Goal: Task Accomplishment & Management: Manage account settings

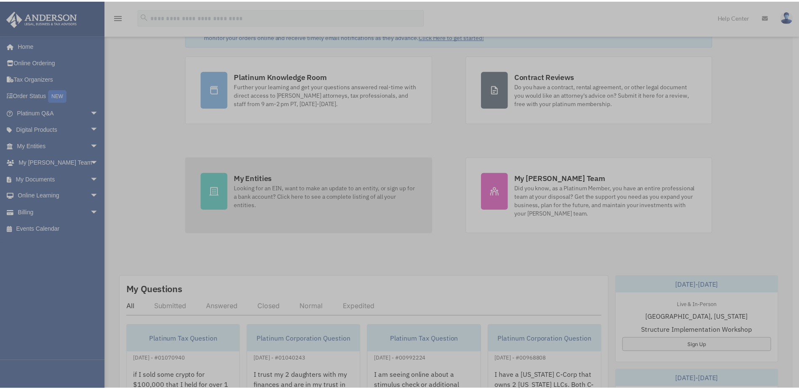
scroll to position [70, 0]
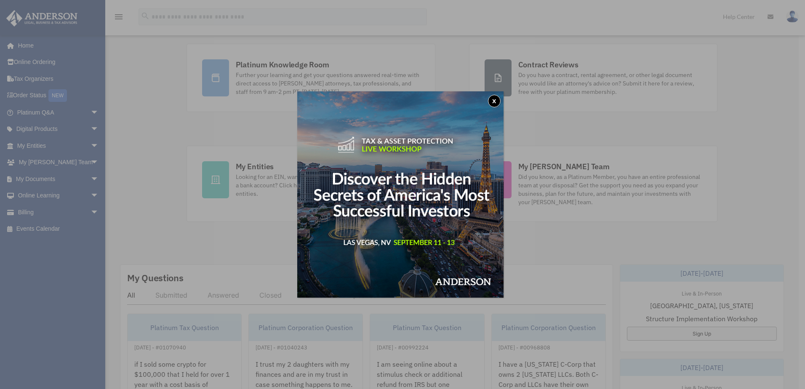
click at [499, 98] on button "x" at bounding box center [494, 101] width 13 height 13
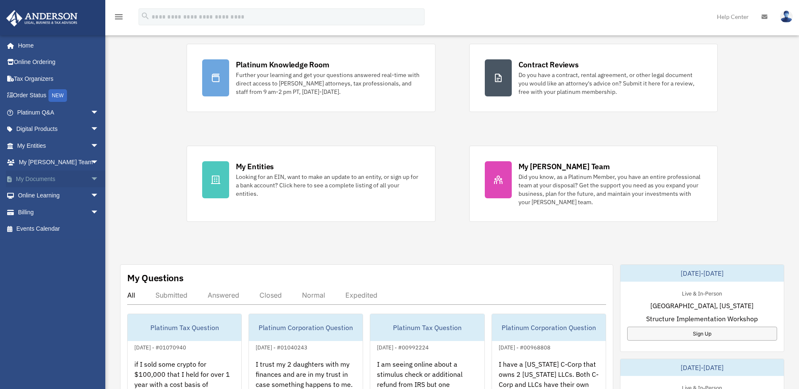
click at [91, 177] on span "arrow_drop_down" at bounding box center [99, 179] width 17 height 17
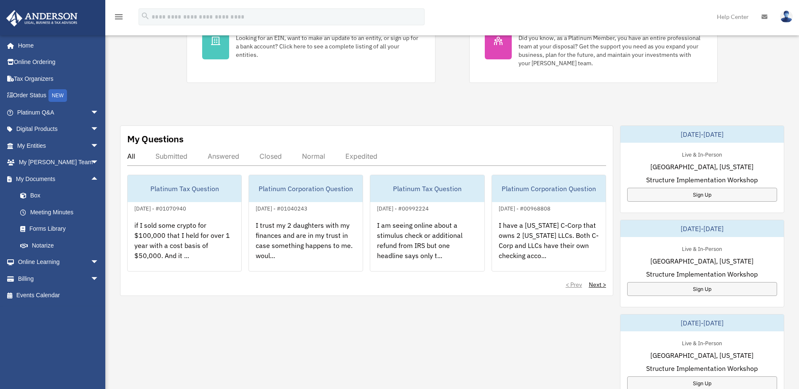
scroll to position [211, 0]
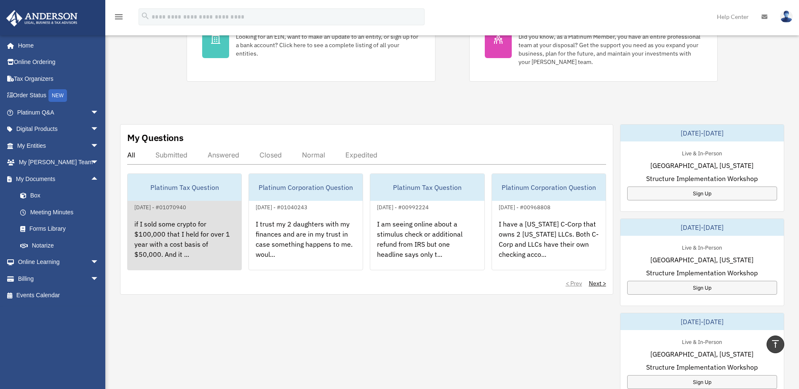
click at [185, 242] on div "if I sold some crypto for $100,000 that I held for over 1 year with a cost basi…" at bounding box center [185, 245] width 114 height 66
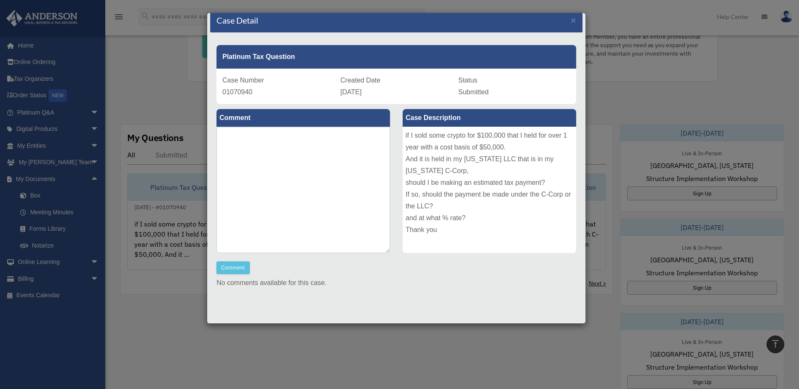
scroll to position [11, 0]
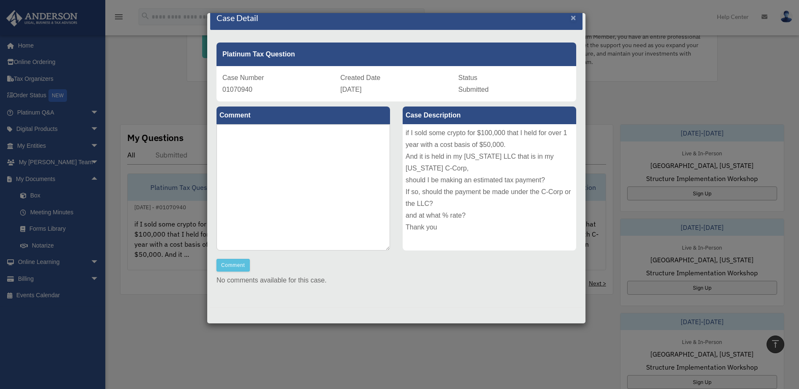
click at [571, 16] on span "×" at bounding box center [573, 18] width 5 height 10
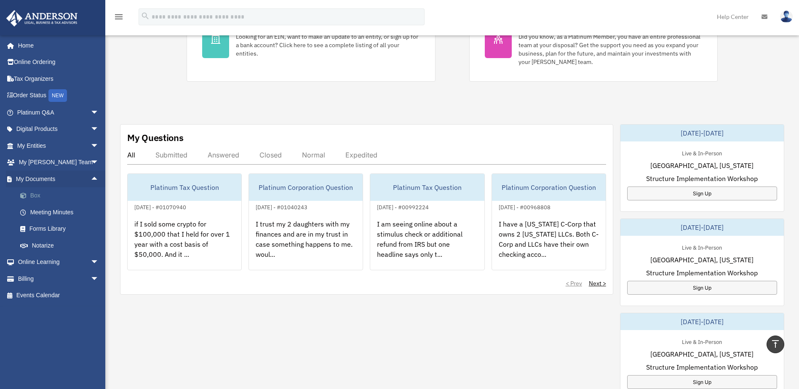
click at [35, 195] on link "Box" at bounding box center [62, 195] width 100 height 17
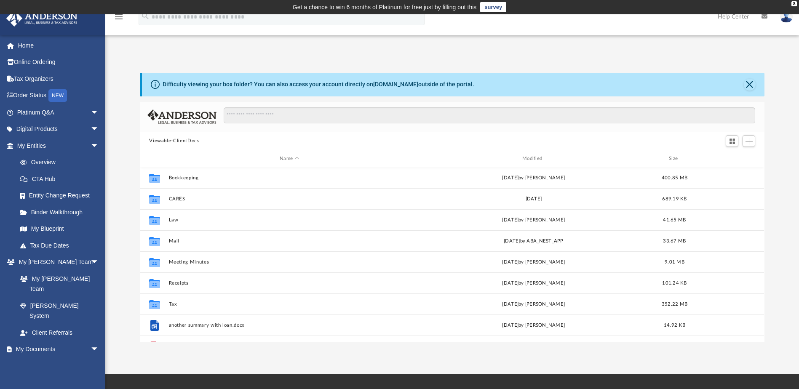
scroll to position [185, 618]
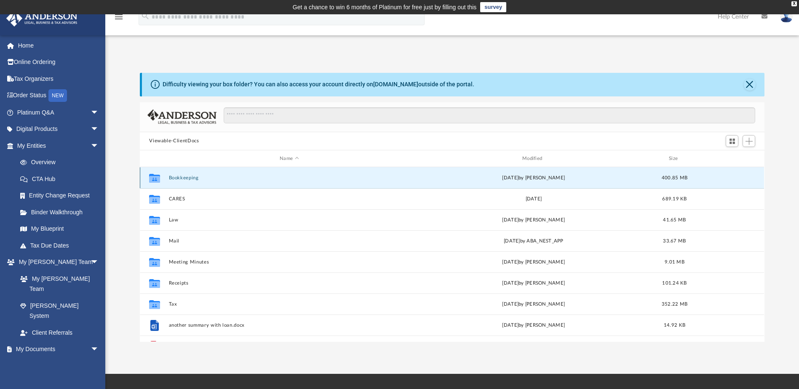
click at [196, 180] on button "Bookkeeping" at bounding box center [289, 177] width 241 height 5
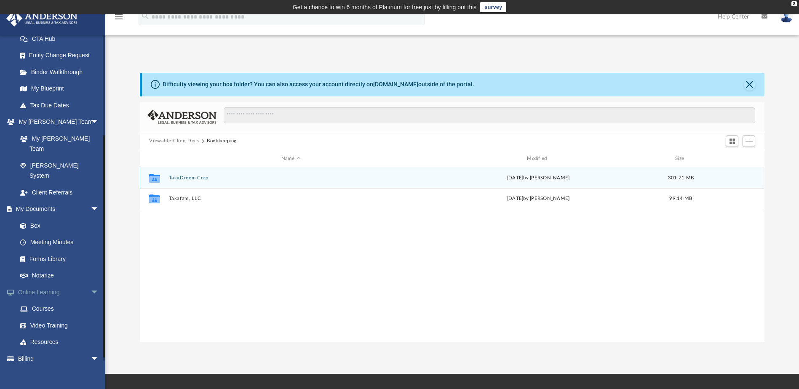
scroll to position [144, 0]
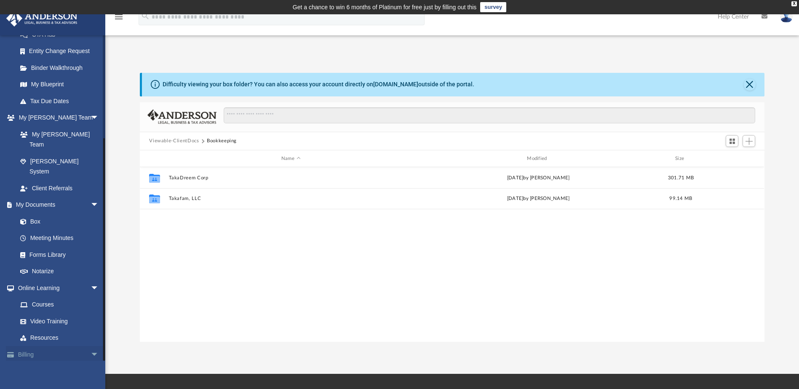
click at [70, 346] on link "Billing arrow_drop_down" at bounding box center [59, 354] width 106 height 17
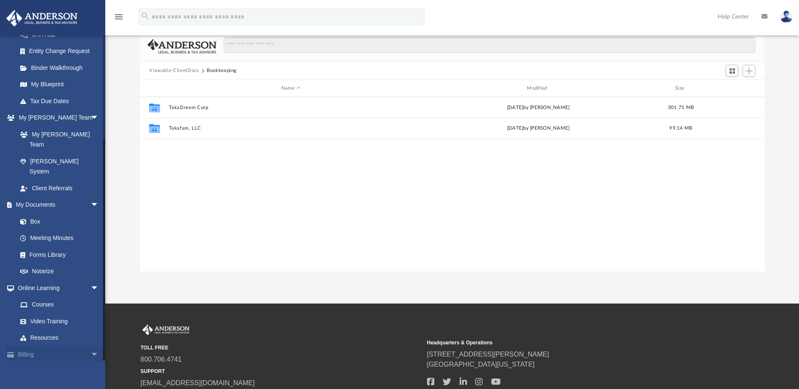
click at [91, 346] on span "arrow_drop_down" at bounding box center [99, 354] width 17 height 17
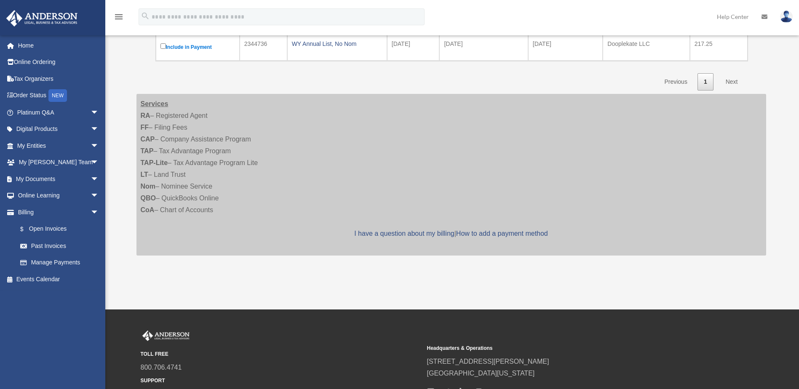
scroll to position [155, 0]
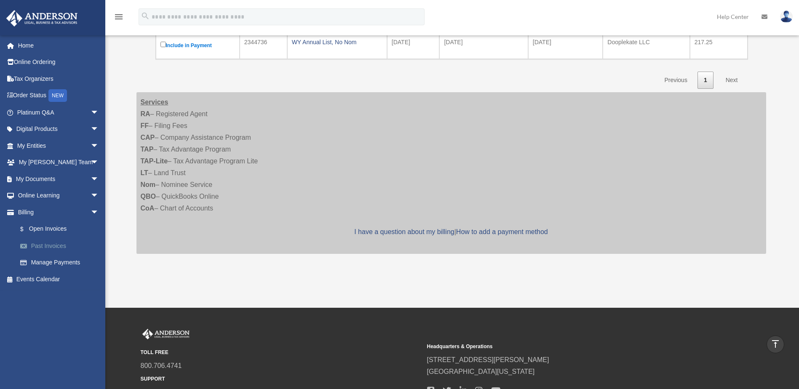
click at [53, 244] on link "Past Invoices" at bounding box center [62, 246] width 100 height 17
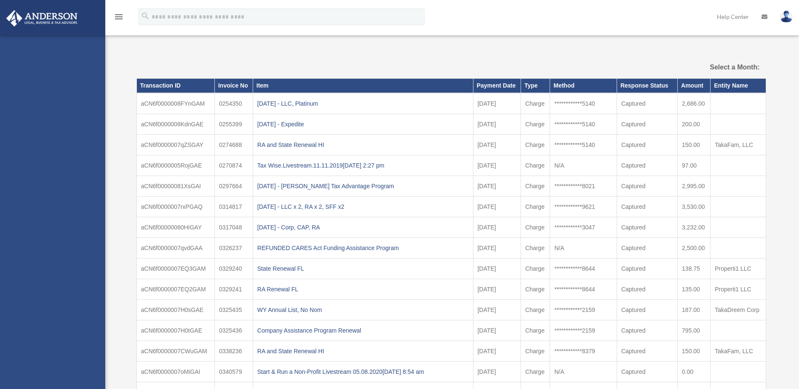
select select
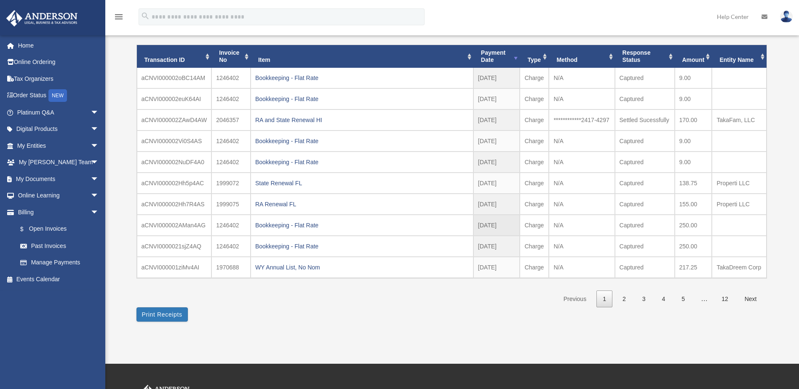
scroll to position [140, 0]
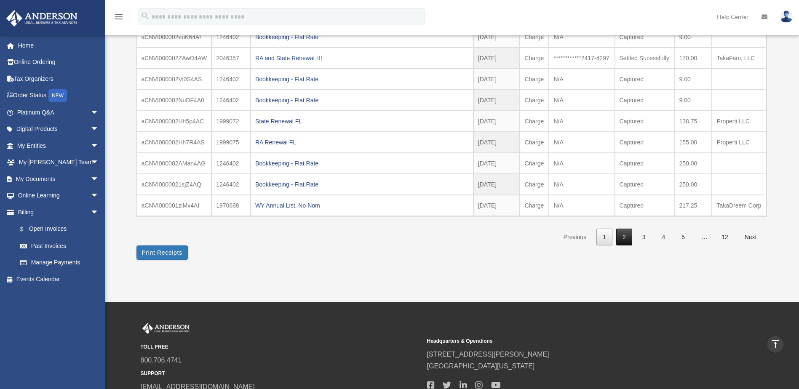
click at [629, 236] on link "2" at bounding box center [624, 237] width 16 height 17
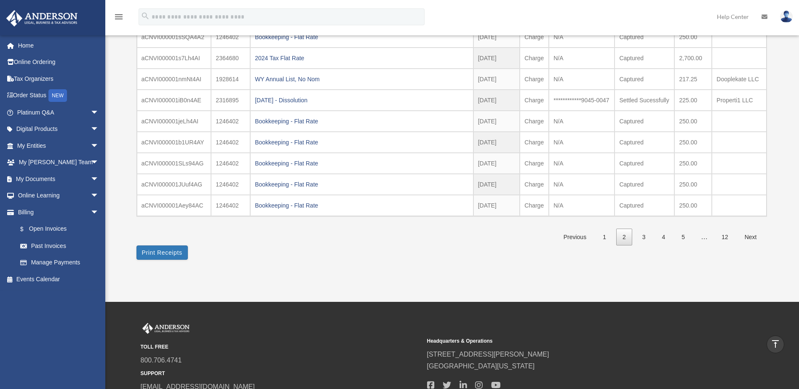
scroll to position [70, 0]
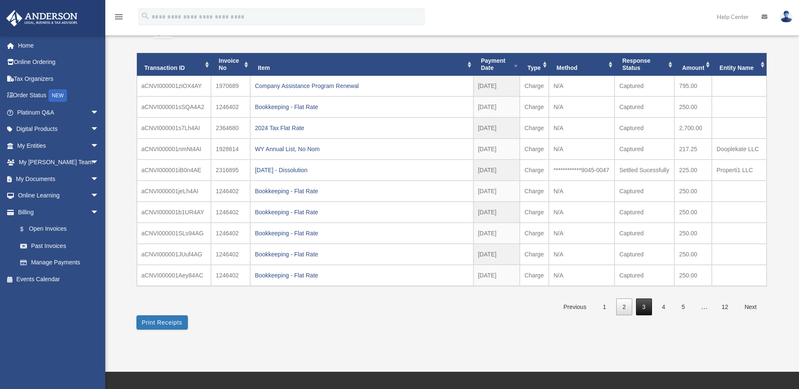
click at [649, 310] on link "3" at bounding box center [644, 307] width 16 height 17
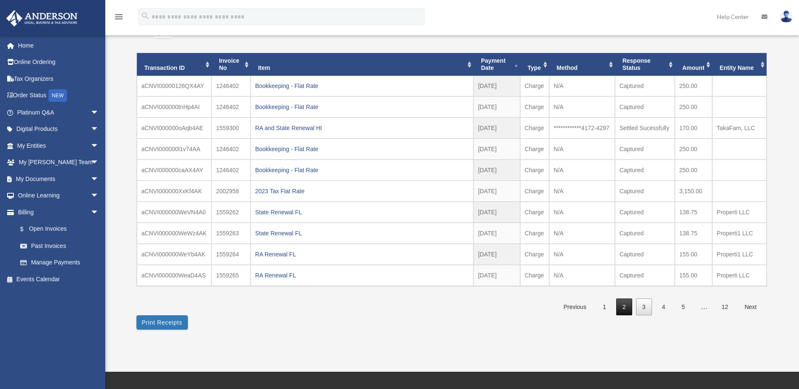
click at [623, 307] on link "2" at bounding box center [624, 307] width 16 height 17
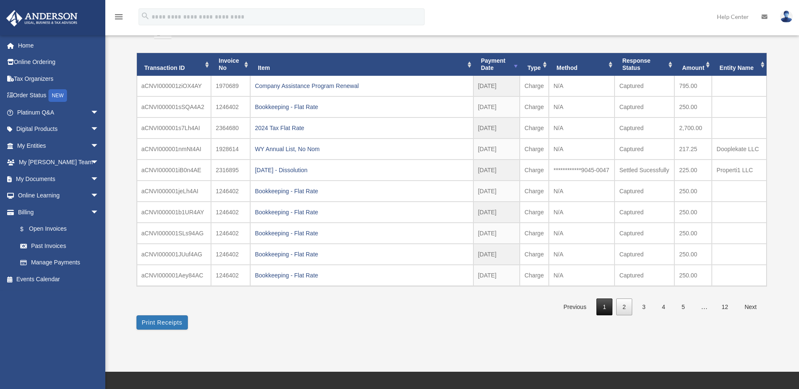
click at [604, 311] on link "1" at bounding box center [604, 307] width 16 height 17
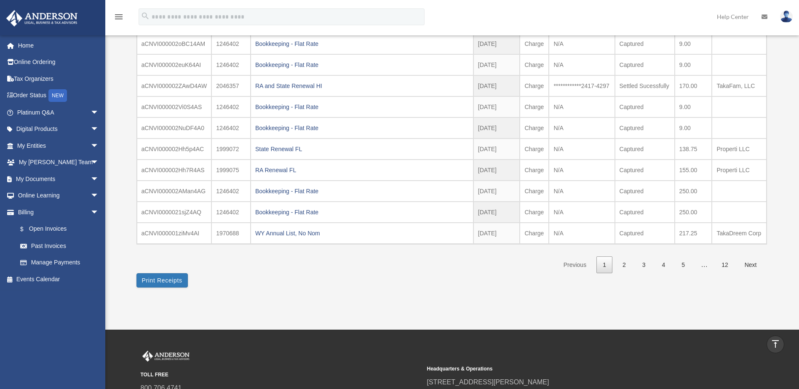
scroll to position [0, 0]
